Goal: Information Seeking & Learning: Learn about a topic

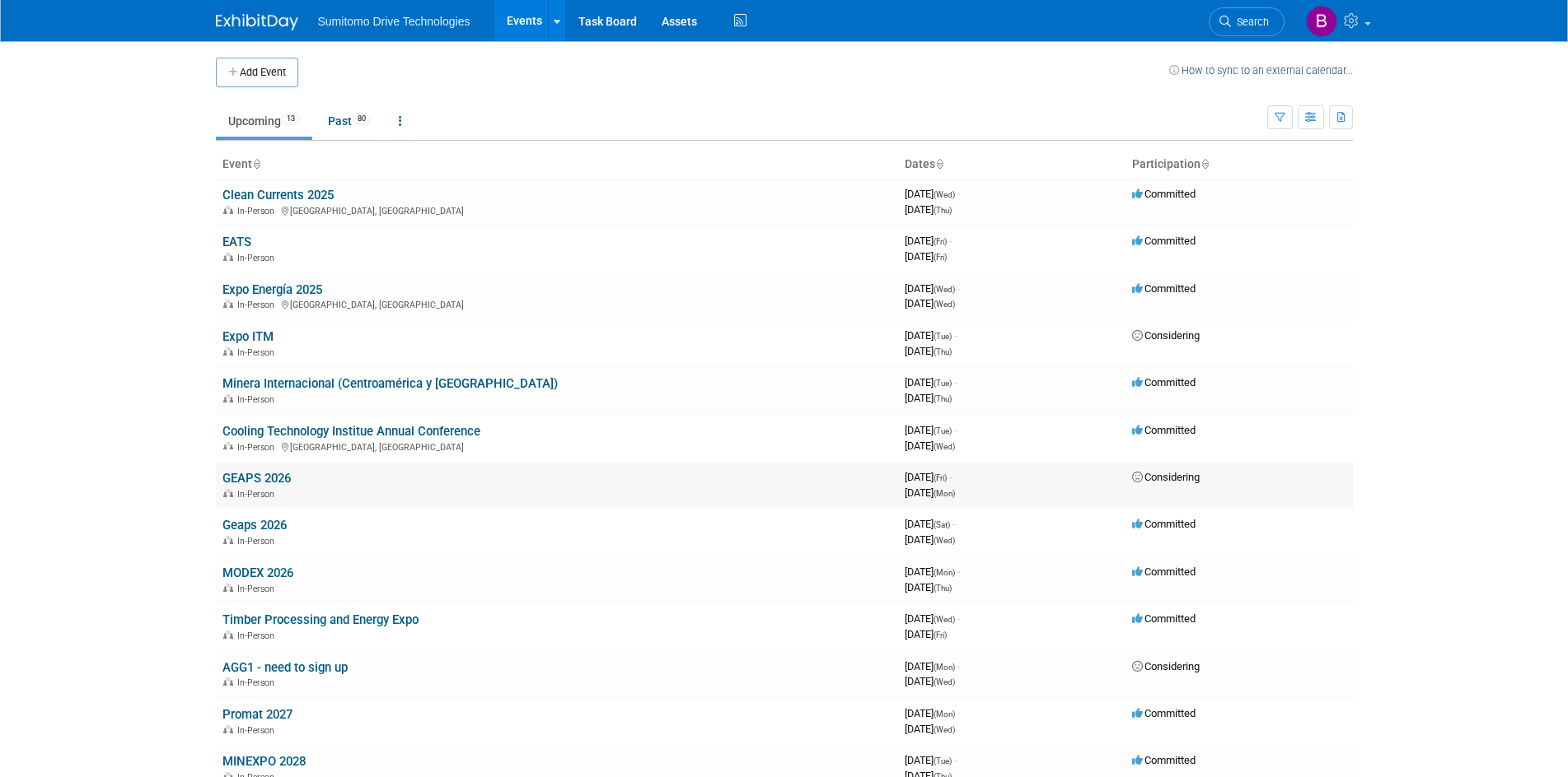
click at [260, 475] on link "GEAPS 2026" at bounding box center [256, 478] width 68 height 15
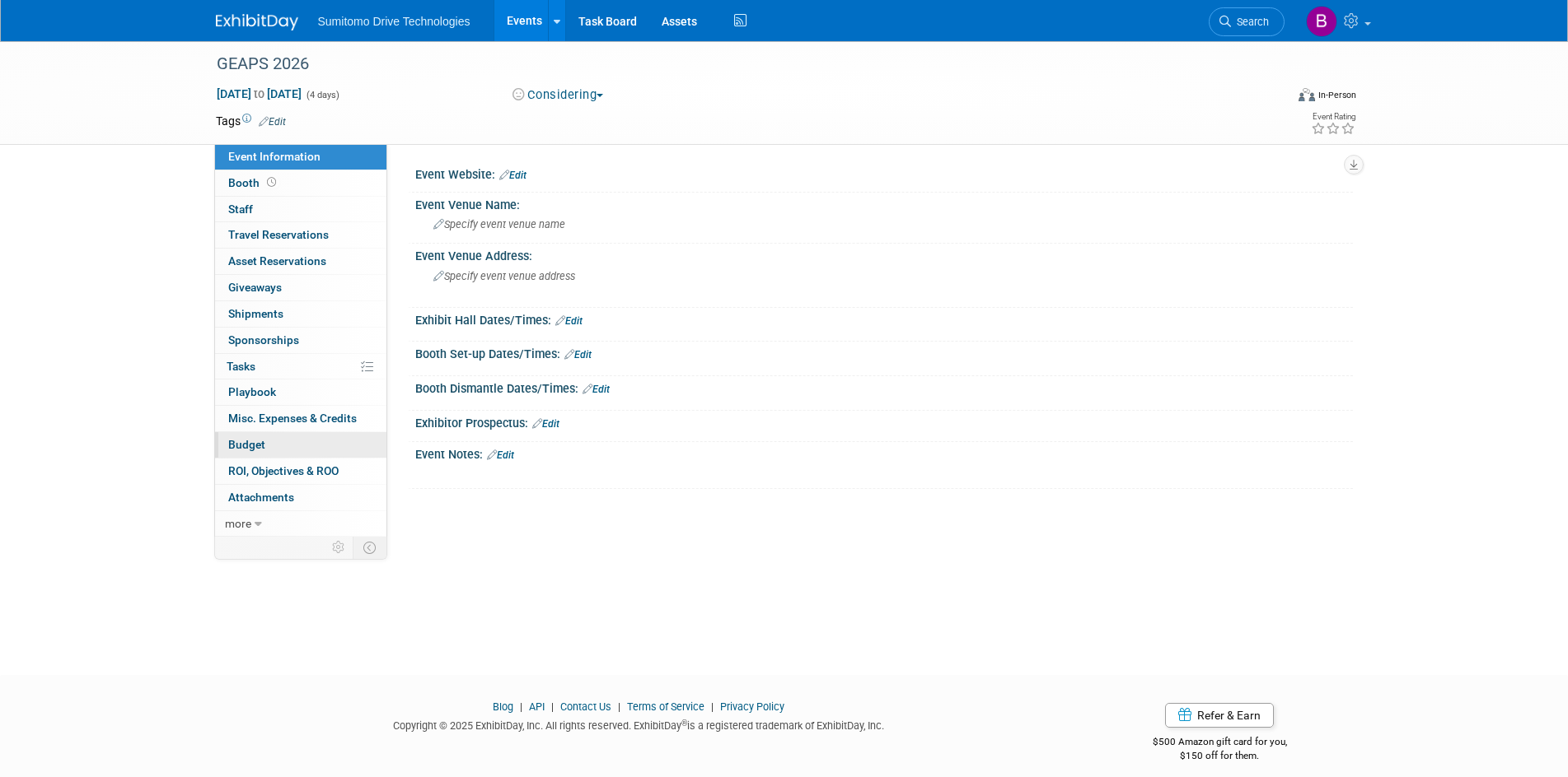
click at [279, 453] on link "Budget" at bounding box center [301, 445] width 172 height 26
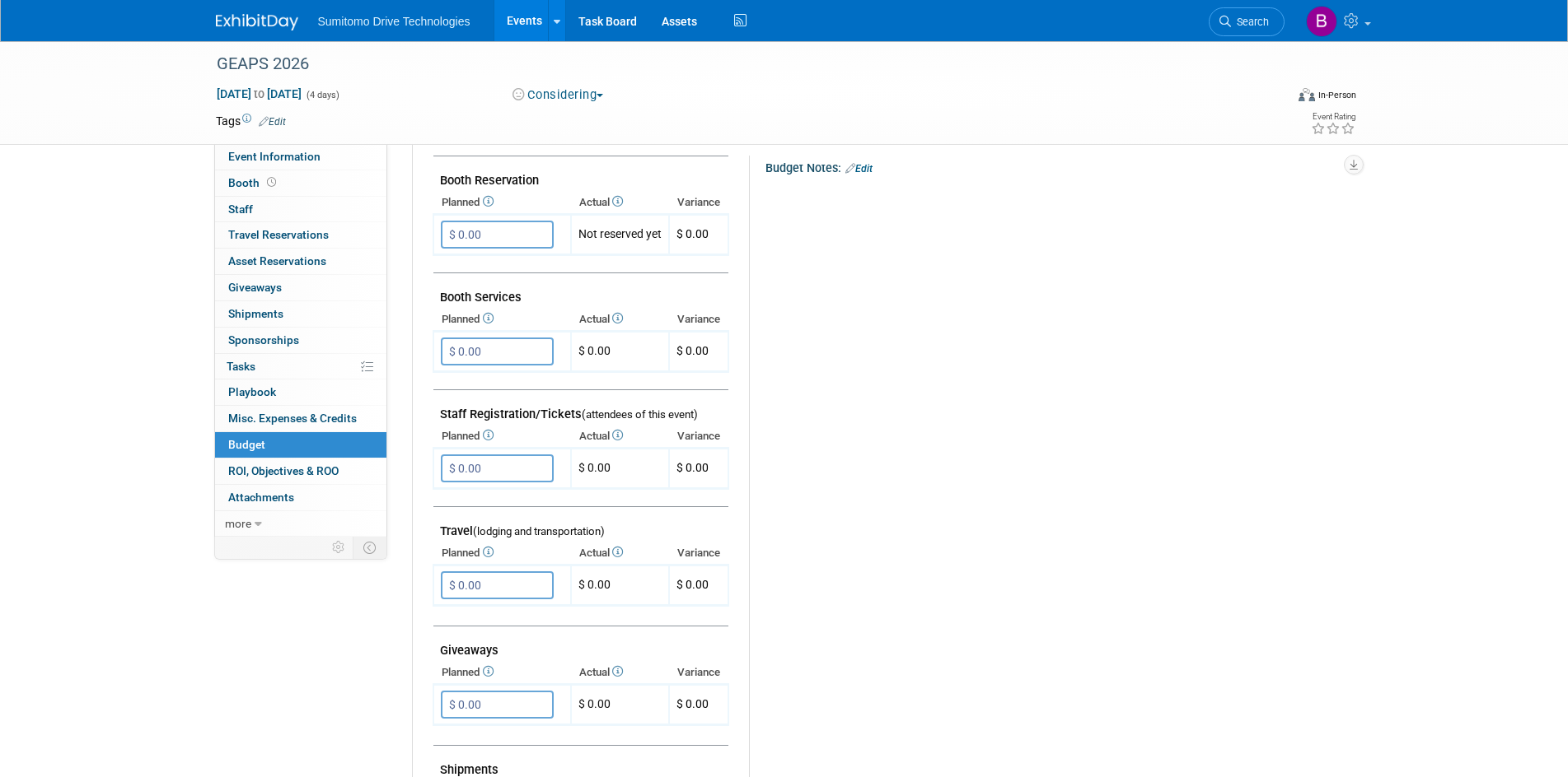
scroll to position [330, 0]
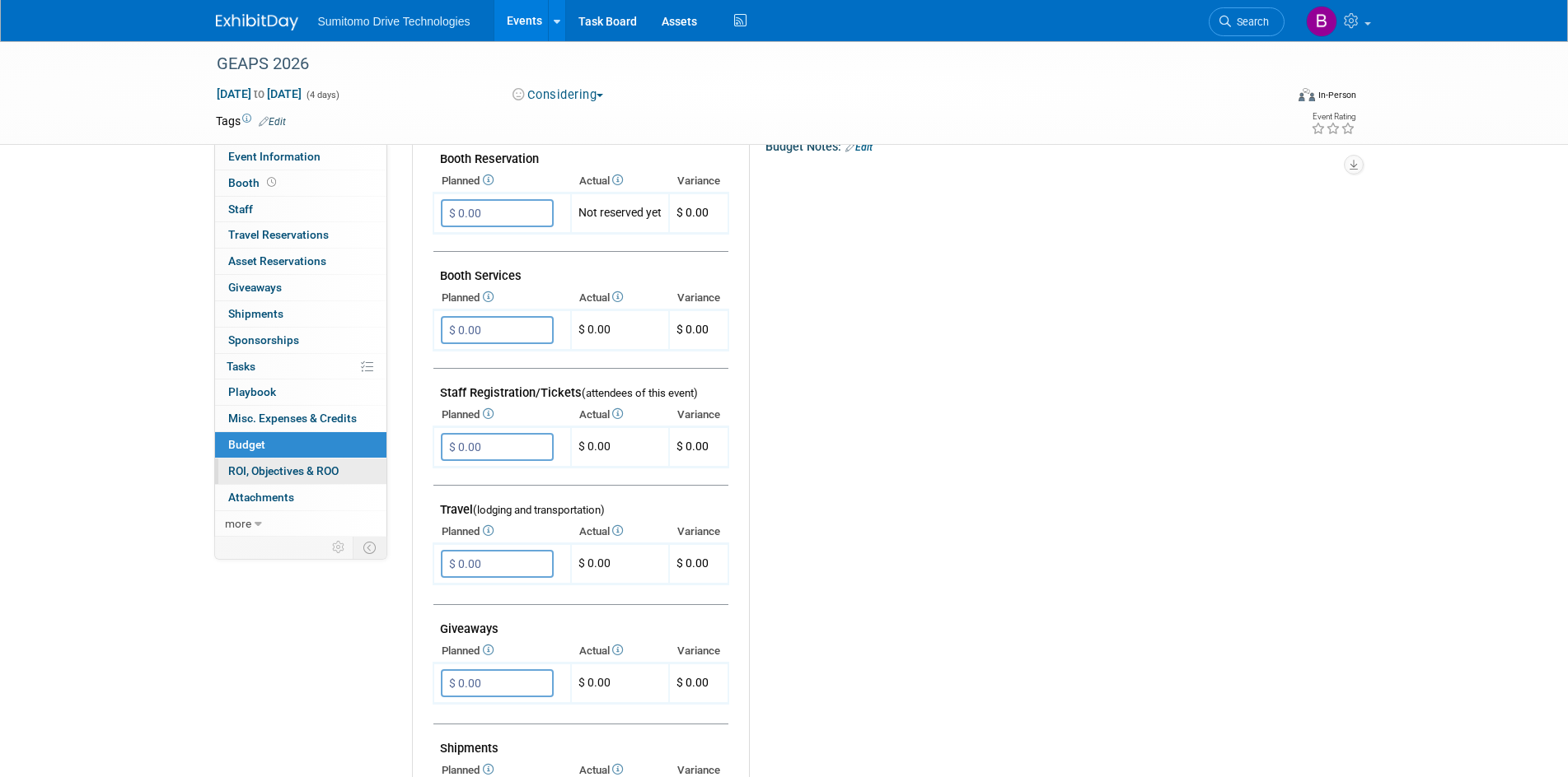
click at [292, 471] on span "ROI, Objectives & ROO 0" at bounding box center [283, 470] width 111 height 13
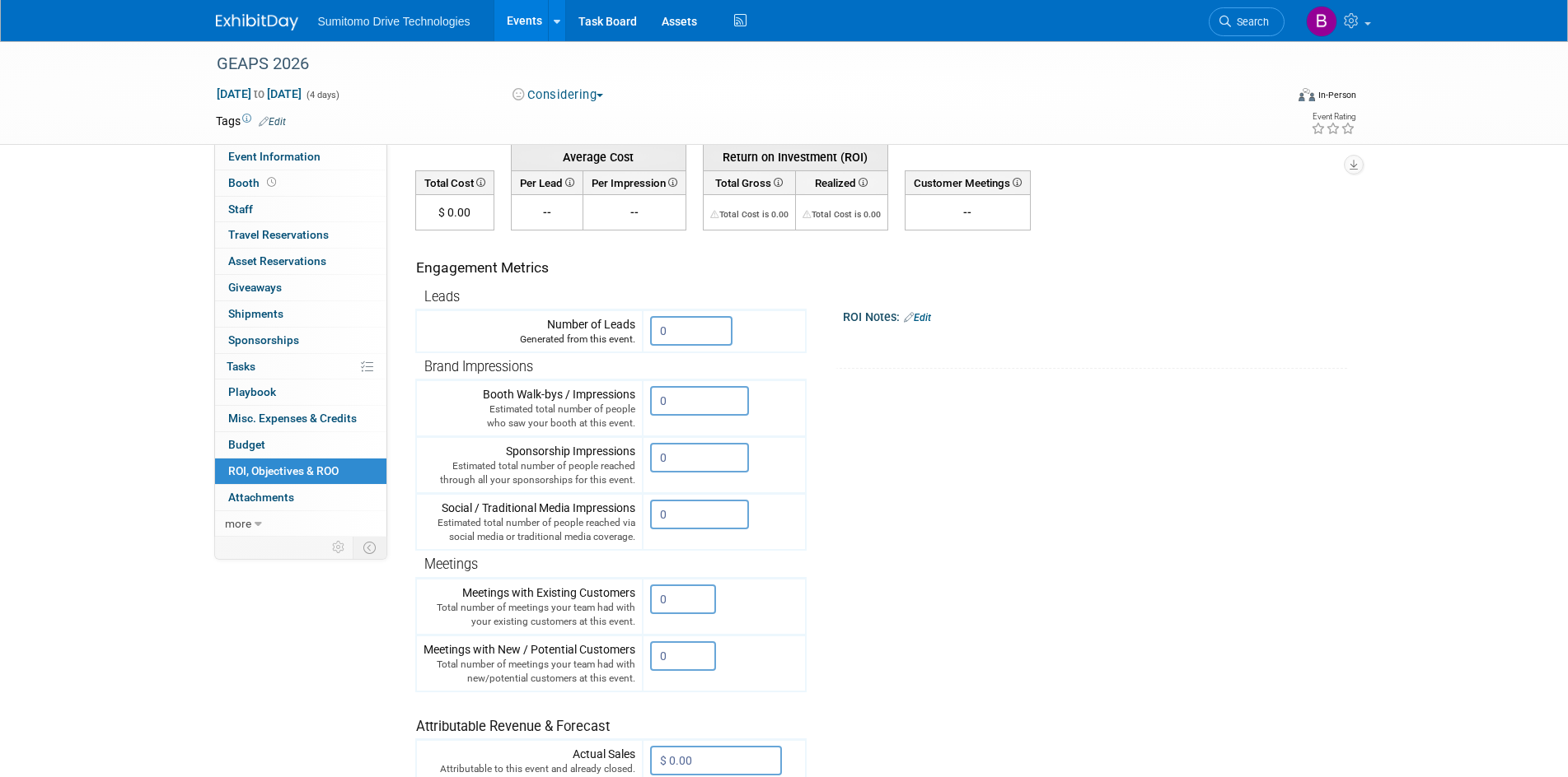
scroll to position [0, 0]
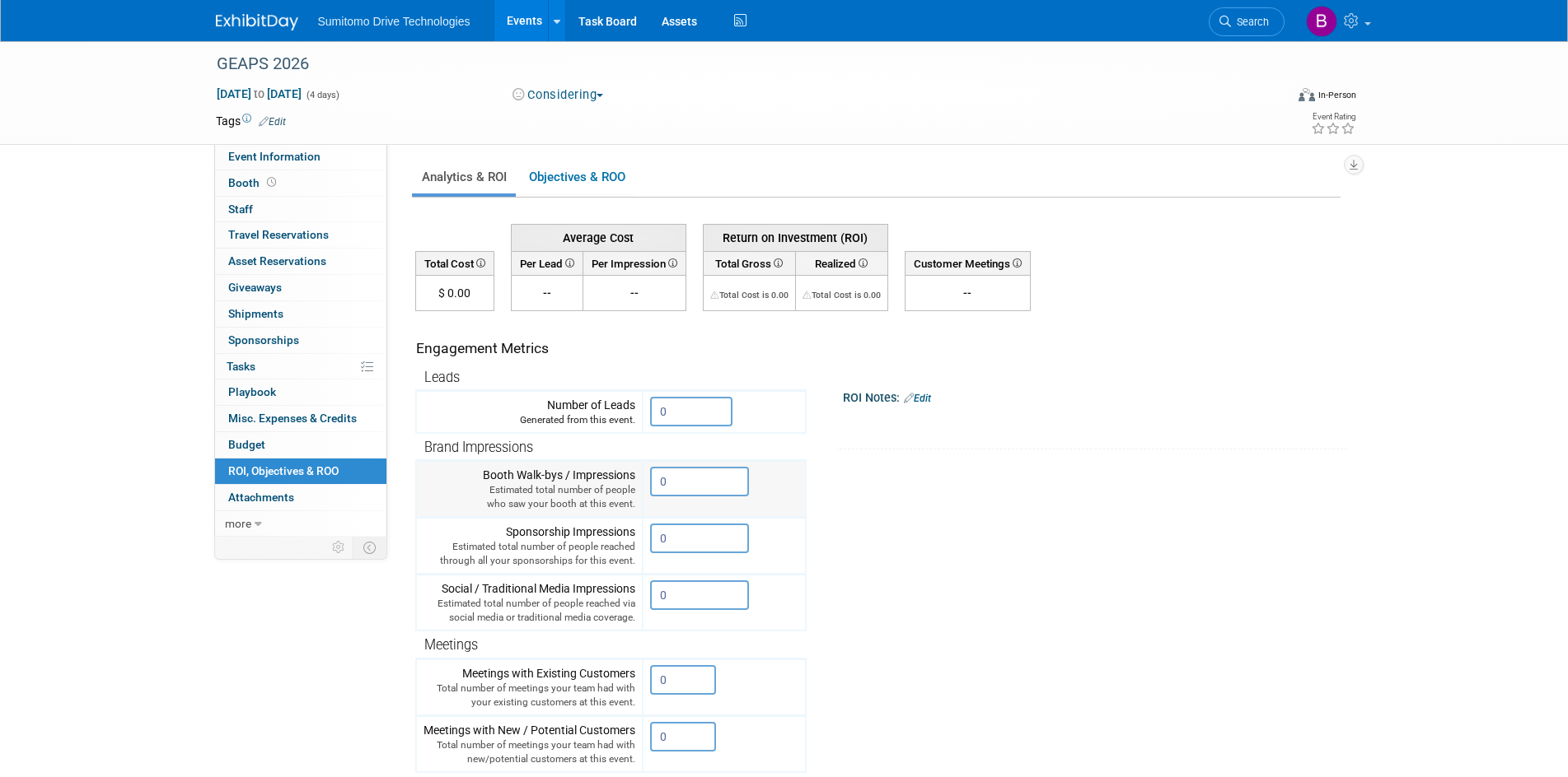
drag, startPoint x: 692, startPoint y: 547, endPoint x: 505, endPoint y: 482, distance: 198.0
click at [519, 484] on tbody "Leads Number of Leads Generated from this event. 0 X" at bounding box center [610, 635] width 390 height 542
drag, startPoint x: 489, startPoint y: 474, endPoint x: 715, endPoint y: 553, distance: 239.4
click at [715, 553] on tbody "Leads Number of Leads Generated from this event. 0 X" at bounding box center [610, 635] width 390 height 542
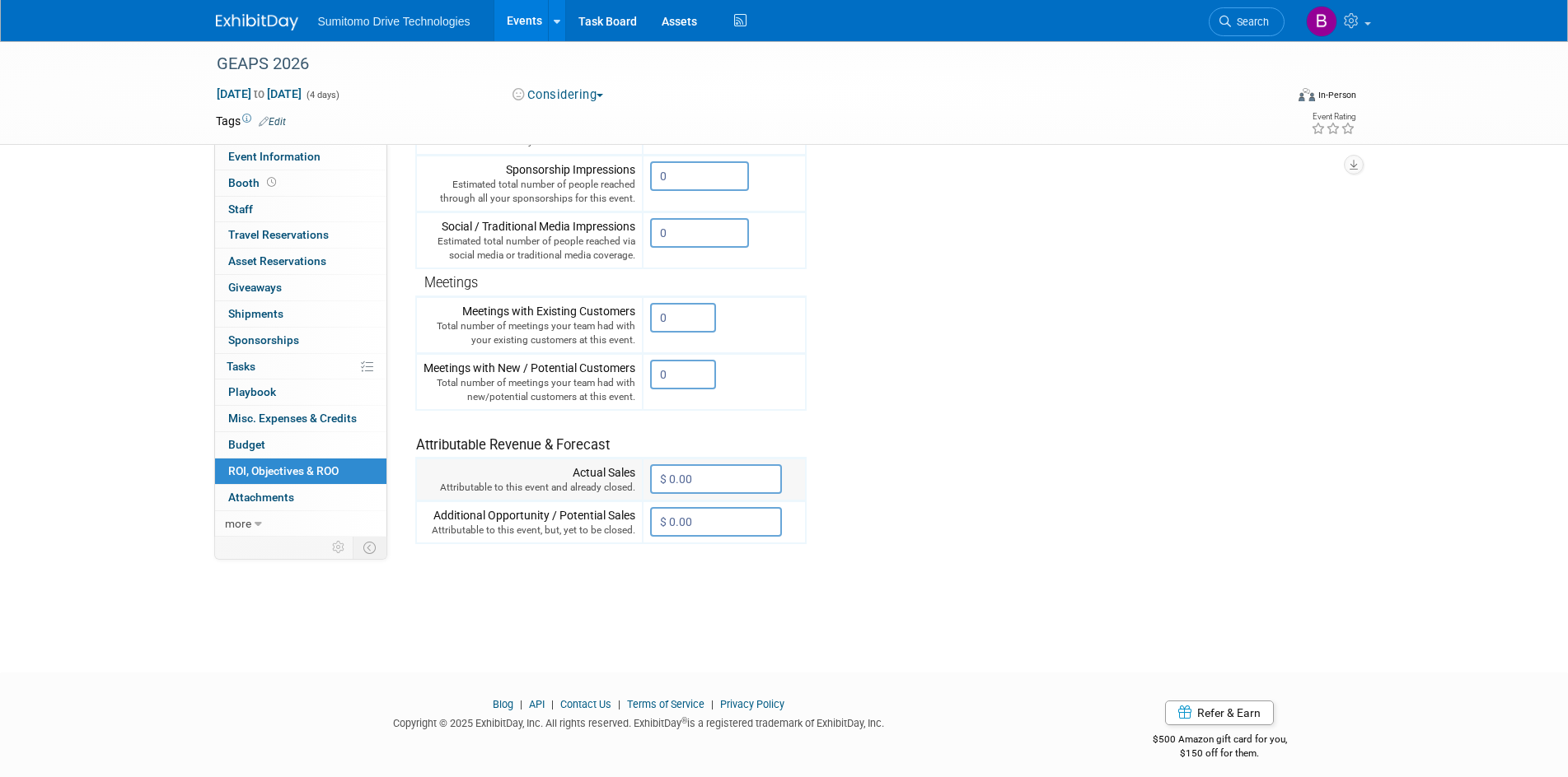
scroll to position [373, 0]
